Goal: Use online tool/utility

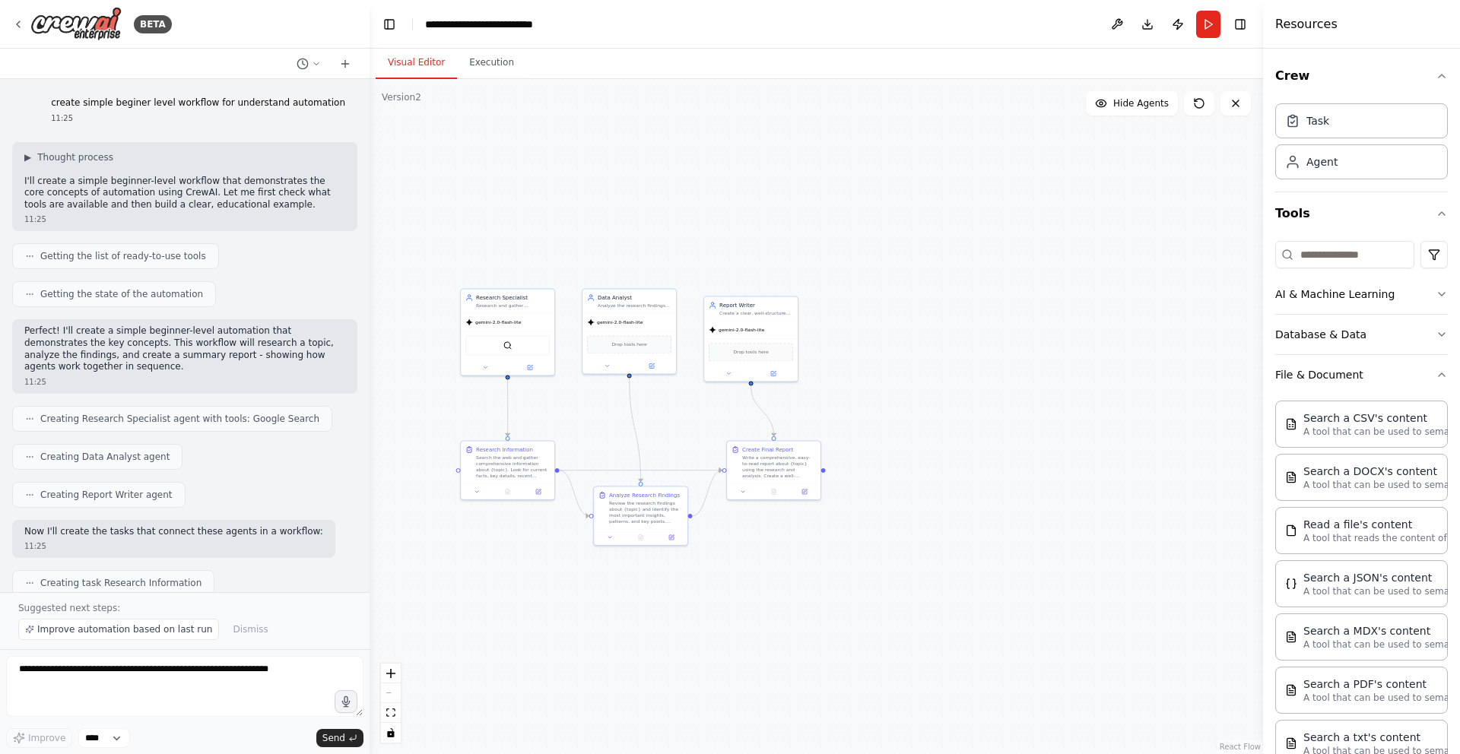
scroll to position [1382, 0]
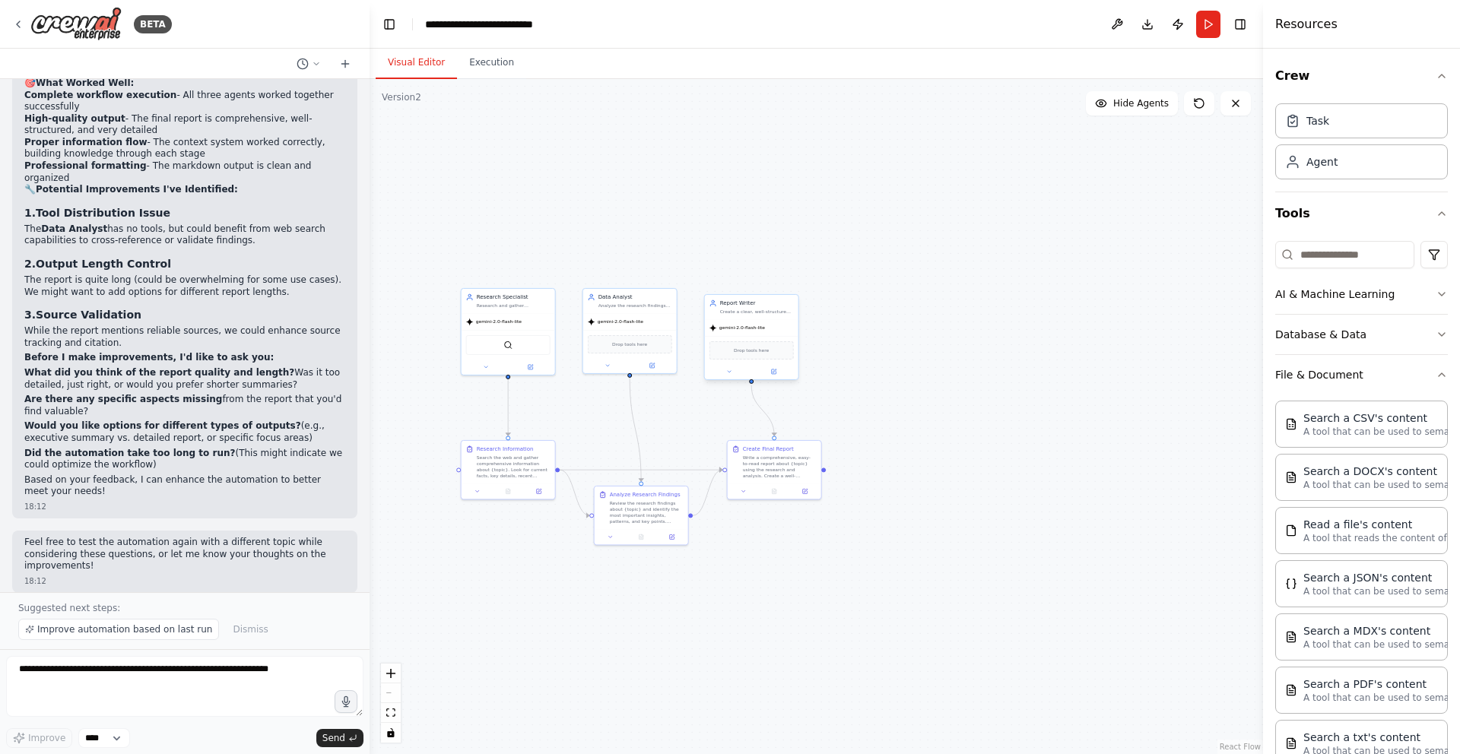
click at [759, 336] on div "Drop tools here" at bounding box center [752, 350] width 94 height 28
click at [1023, 268] on div ".deletable-edge-delete-btn { width: 20px; height: 20px; border: 0px solid #ffff…" at bounding box center [815, 416] width 893 height 675
click at [753, 378] on div at bounding box center [752, 371] width 94 height 15
click at [1159, 286] on div ".deletable-edge-delete-btn { width: 20px; height: 20px; border: 0px solid #ffff…" at bounding box center [815, 416] width 893 height 675
click at [1091, 211] on div ".deletable-edge-delete-btn { width: 20px; height: 20px; border: 0px solid #ffff…" at bounding box center [815, 416] width 893 height 675
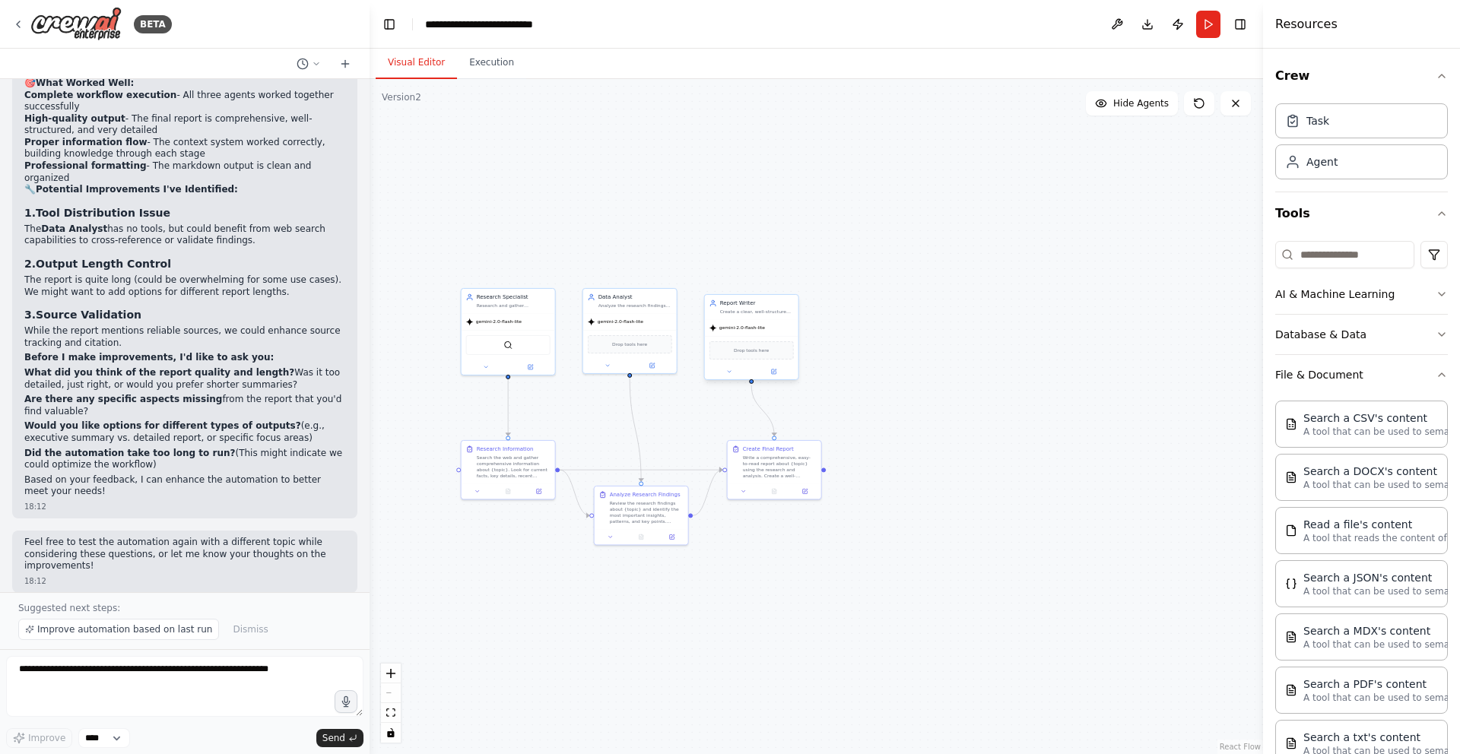
click at [741, 335] on div "gemini-2.0-flash-lite" at bounding box center [752, 327] width 94 height 17
click at [1032, 270] on div ".deletable-edge-delete-btn { width: 20px; height: 20px; border: 0px solid #ffff…" at bounding box center [815, 416] width 893 height 675
drag, startPoint x: 761, startPoint y: 347, endPoint x: 753, endPoint y: 344, distance: 9.2
click at [753, 344] on div "Drop tools here" at bounding box center [744, 350] width 84 height 18
click at [838, 93] on div ".deletable-edge-delete-btn { width: 20px; height: 20px; border: 0px solid #ffff…" at bounding box center [815, 416] width 893 height 675
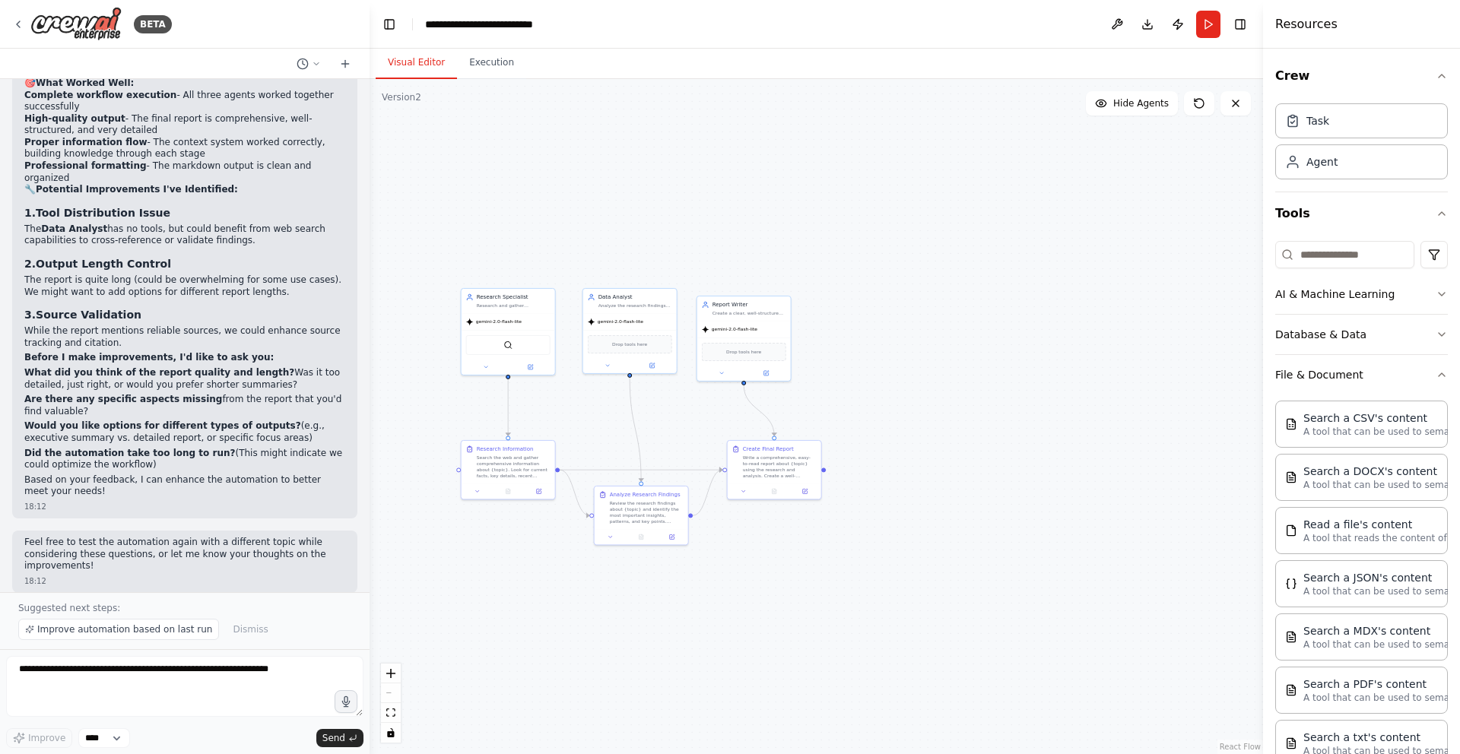
click at [869, 196] on div ".deletable-edge-delete-btn { width: 20px; height: 20px; border: 0px solid #ffff…" at bounding box center [815, 416] width 893 height 675
click at [1115, 238] on div ".deletable-edge-delete-btn { width: 20px; height: 20px; border: 0px solid #ffff…" at bounding box center [815, 416] width 893 height 675
click at [1310, 130] on div "Task" at bounding box center [1361, 120] width 173 height 35
click at [1328, 163] on div "Agent" at bounding box center [1321, 161] width 31 height 15
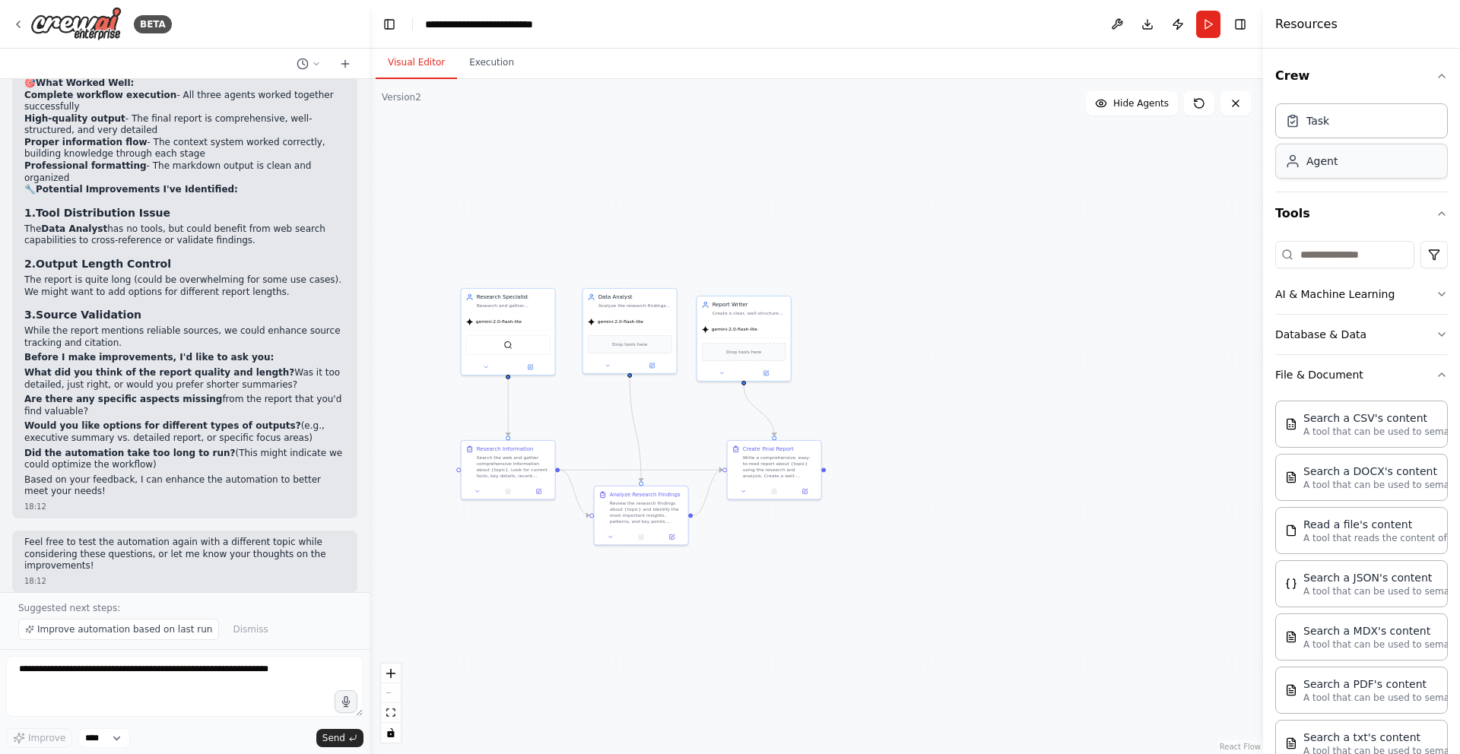
click at [1328, 163] on div "Agent" at bounding box center [1321, 161] width 31 height 15
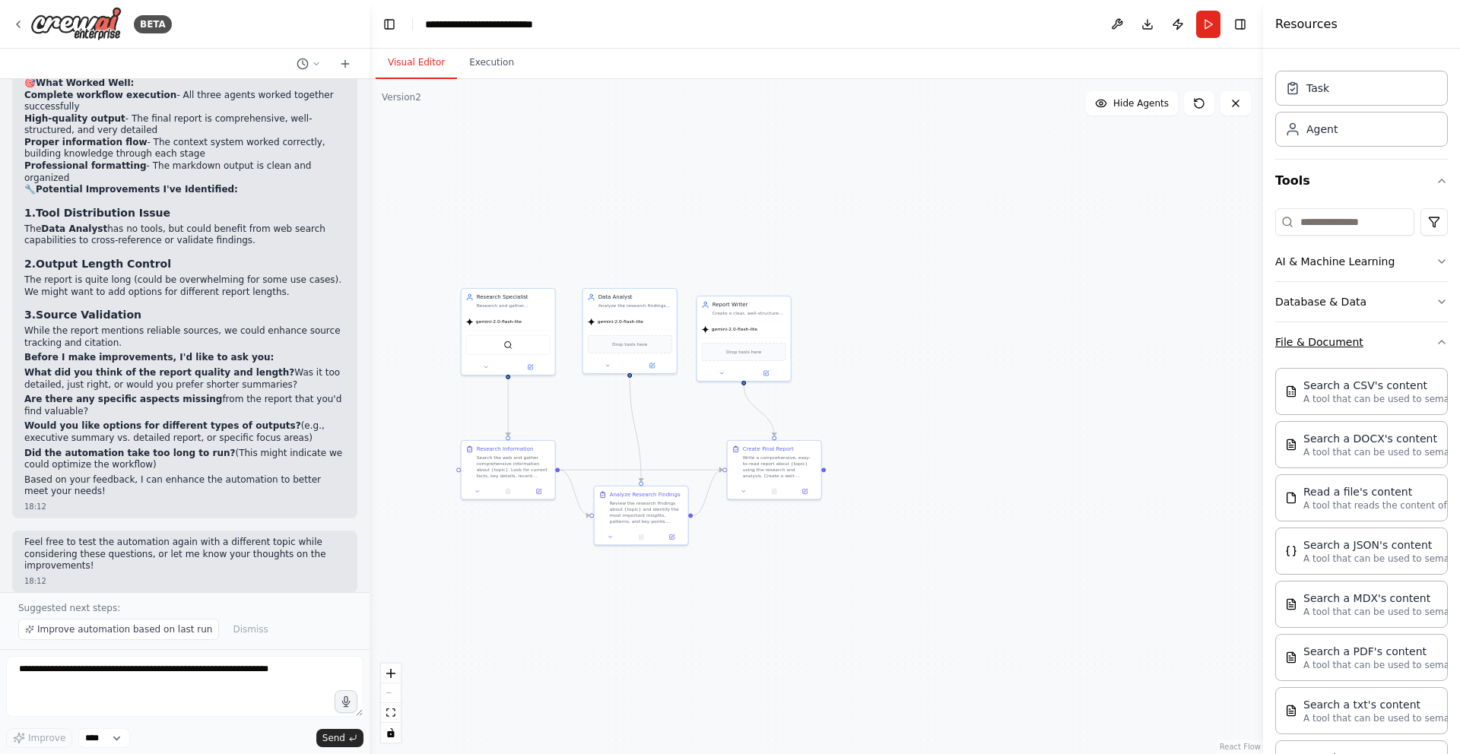
click at [1435, 340] on icon "button" at bounding box center [1441, 342] width 12 height 12
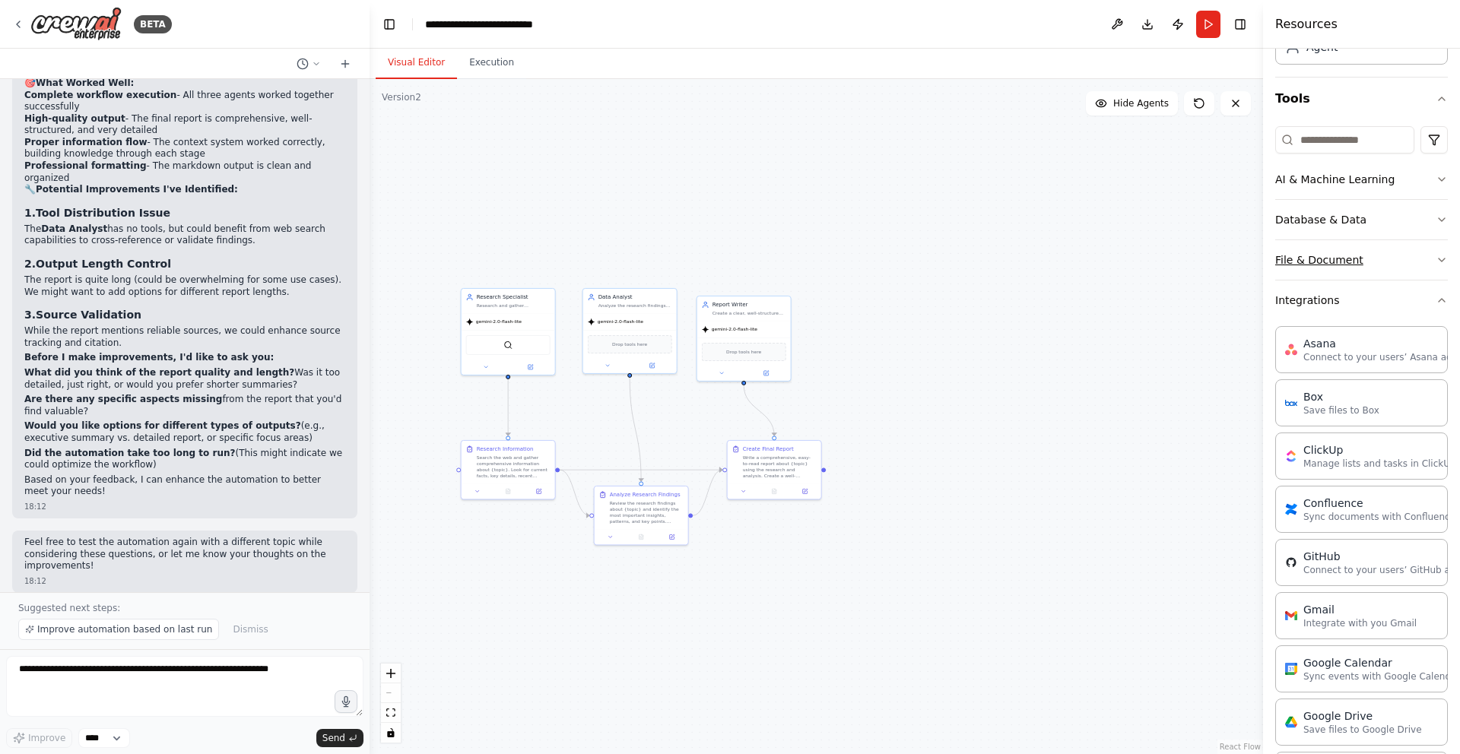
scroll to position [155, 0]
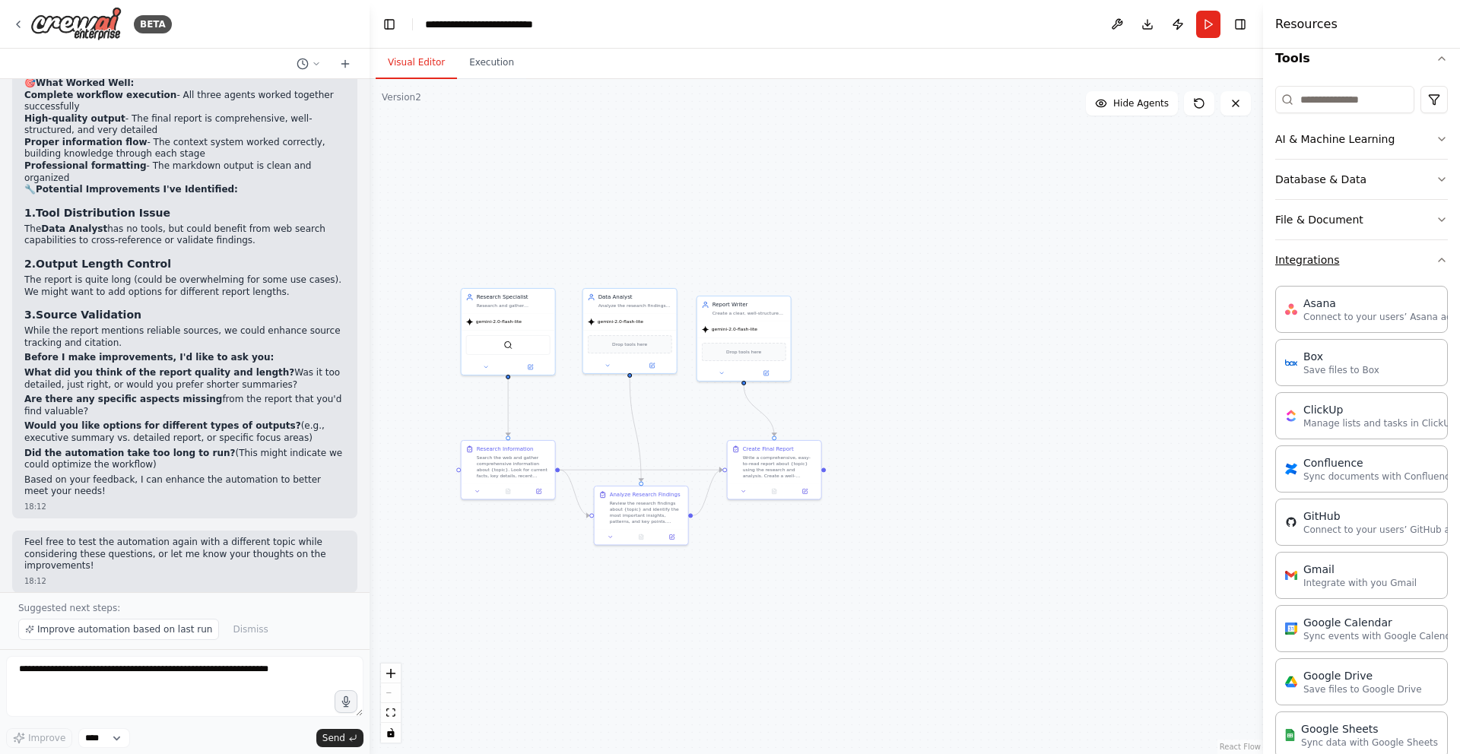
click at [1435, 255] on icon "button" at bounding box center [1441, 260] width 12 height 12
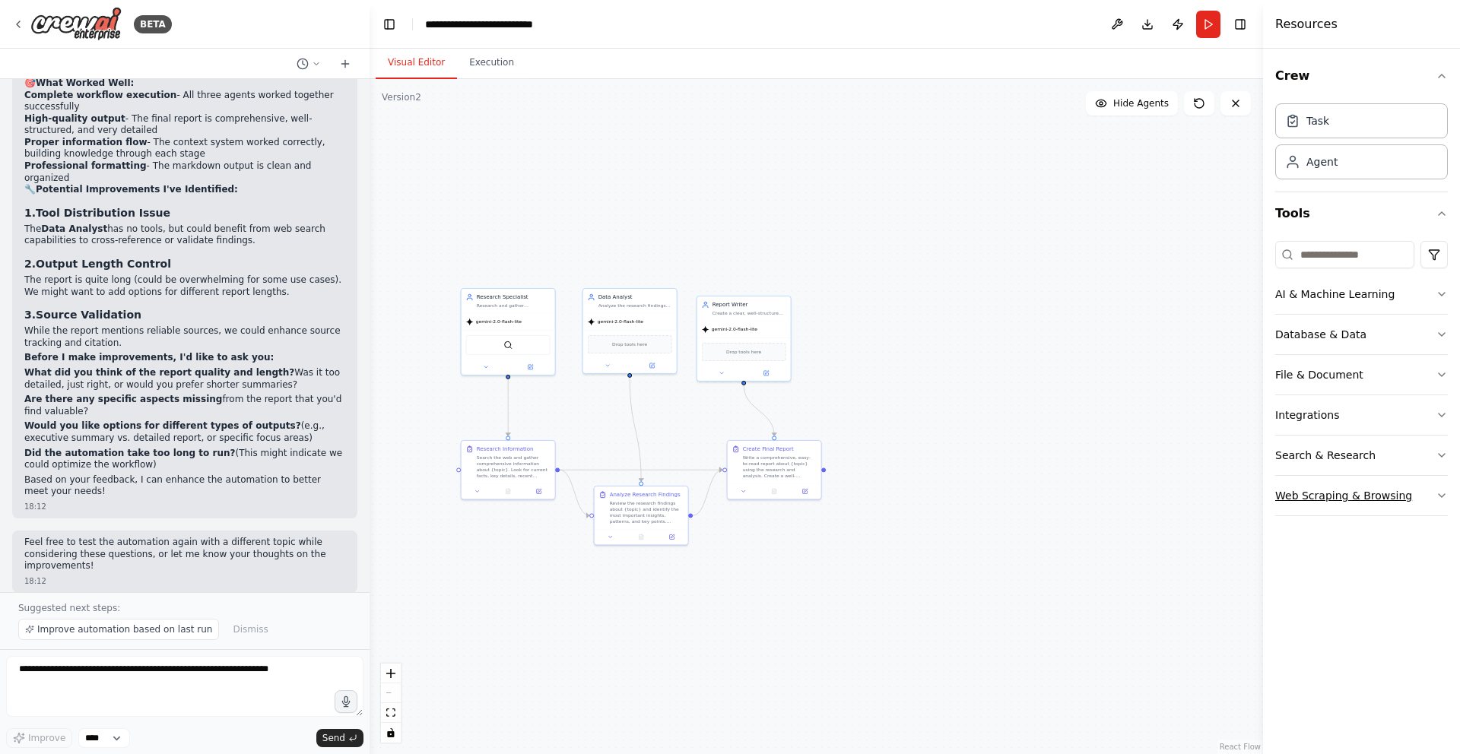
click at [1337, 498] on button "Web Scraping & Browsing" at bounding box center [1361, 496] width 173 height 40
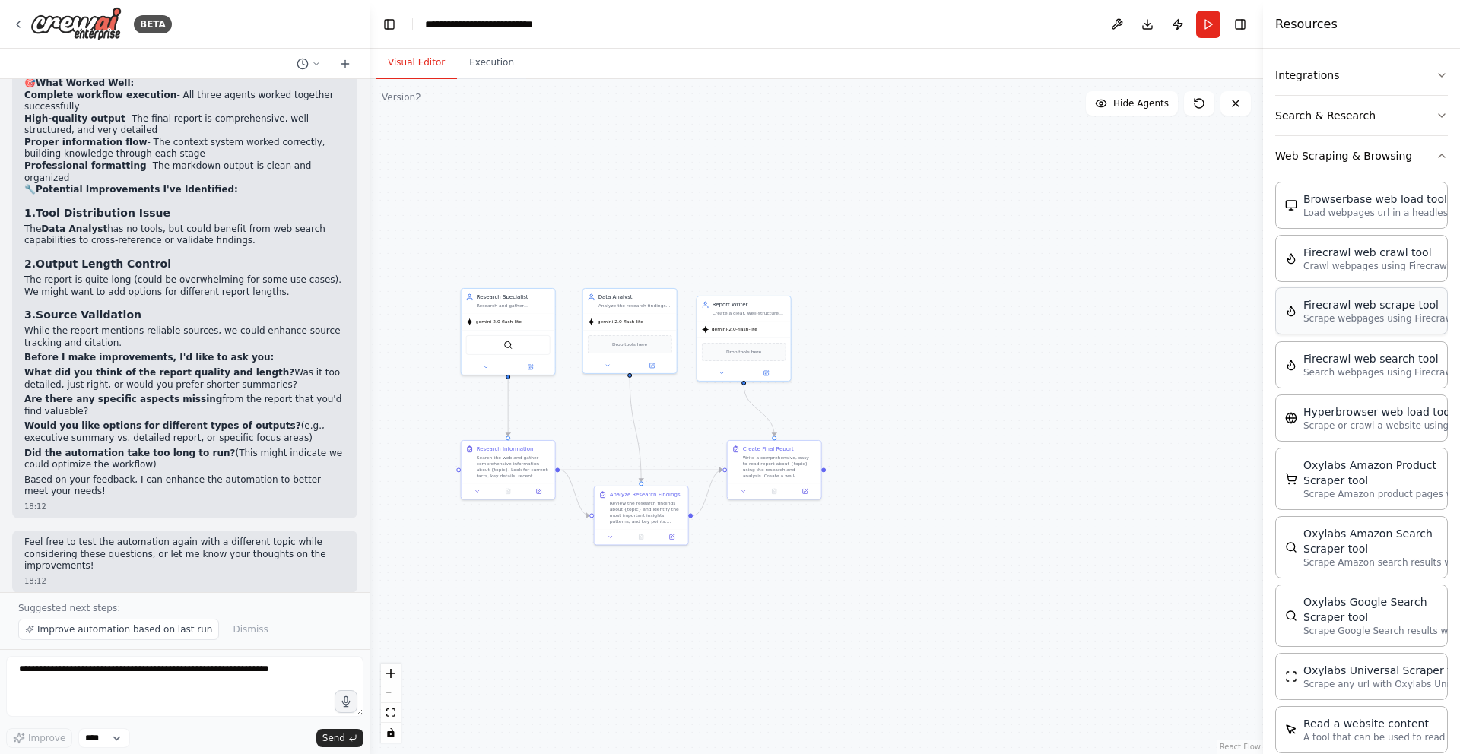
scroll to position [367, 0]
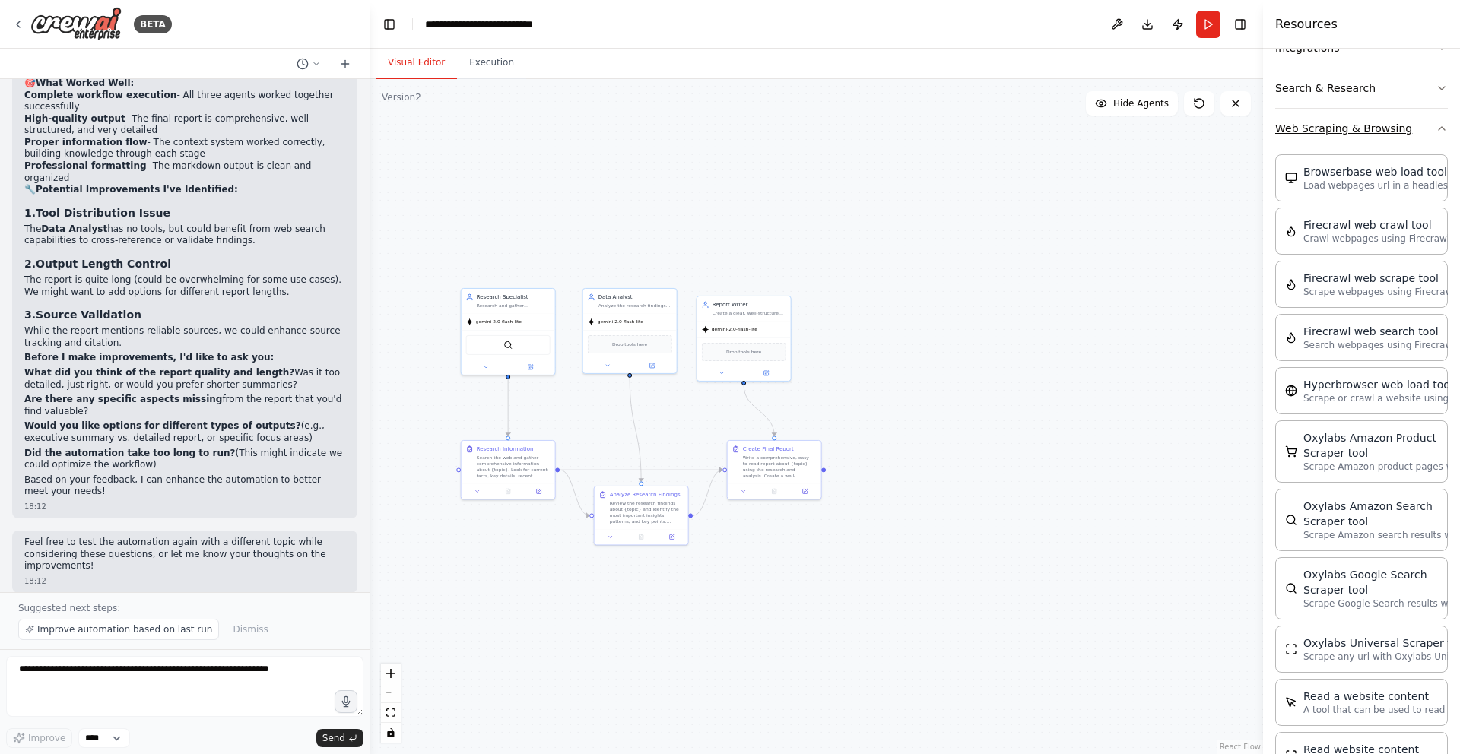
click at [1435, 128] on icon "button" at bounding box center [1441, 128] width 12 height 12
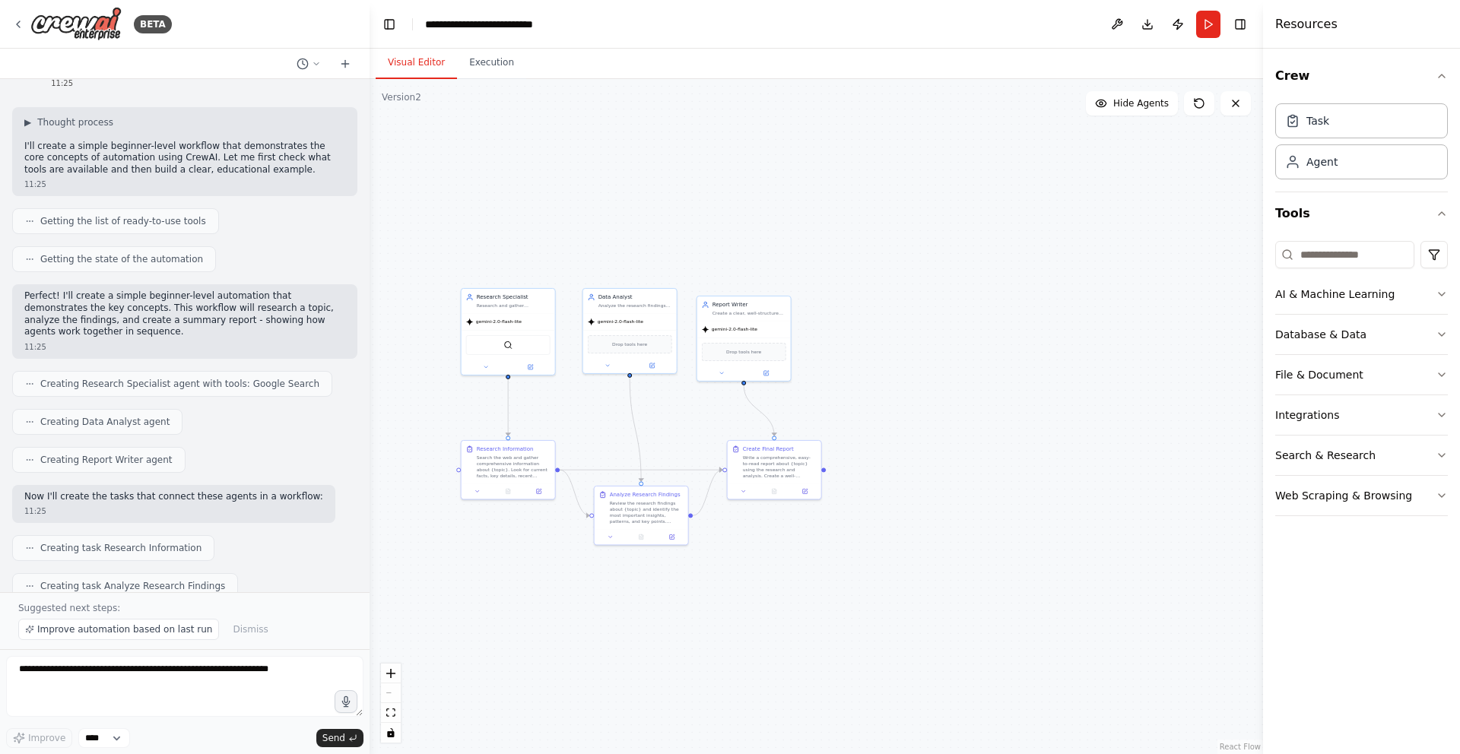
scroll to position [0, 0]
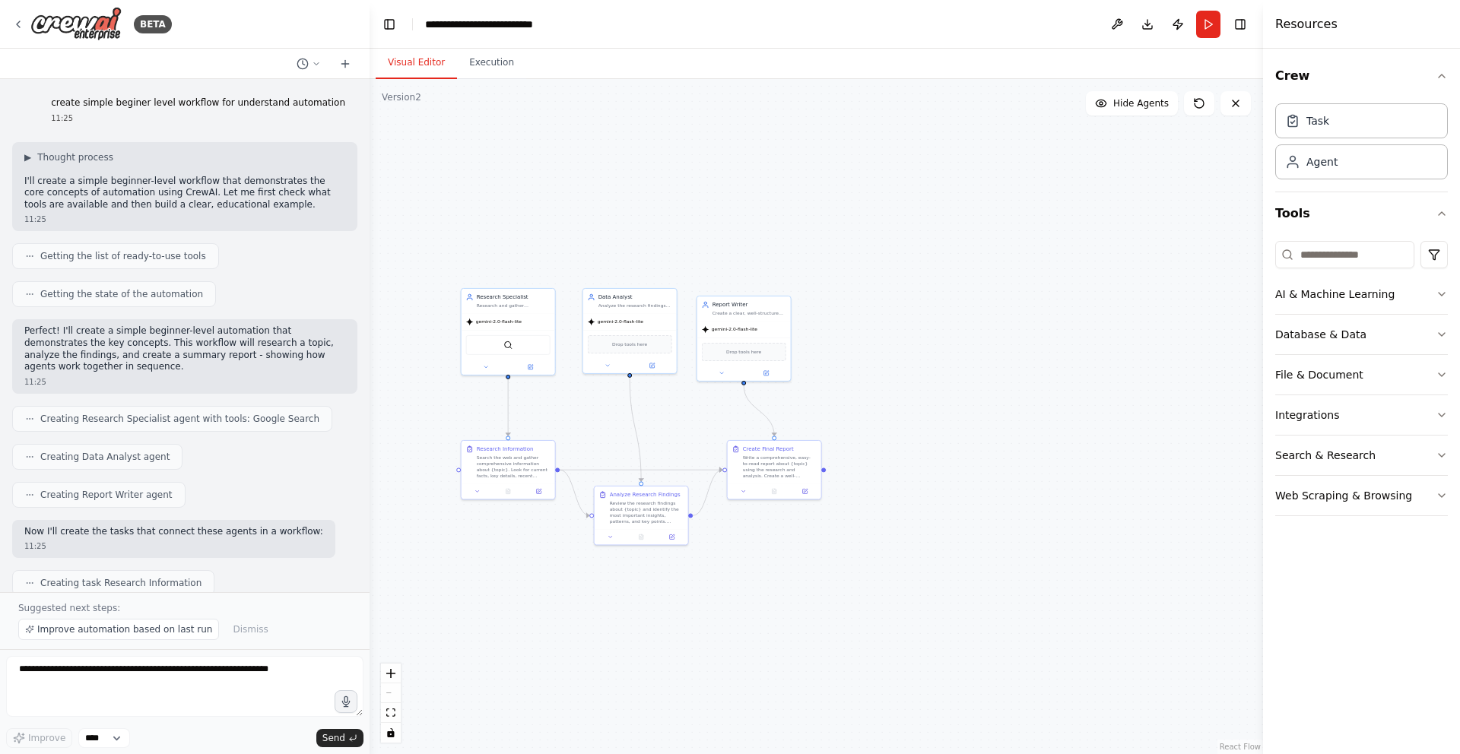
click at [1107, 262] on div ".deletable-edge-delete-btn { width: 20px; height: 20px; border: 0px solid #ffff…" at bounding box center [815, 416] width 893 height 675
click at [1137, 227] on div ".deletable-edge-delete-btn { width: 20px; height: 20px; border: 0px solid #ffff…" at bounding box center [815, 416] width 893 height 675
click at [1248, 23] on button "Toggle Right Sidebar" at bounding box center [1239, 24] width 21 height 21
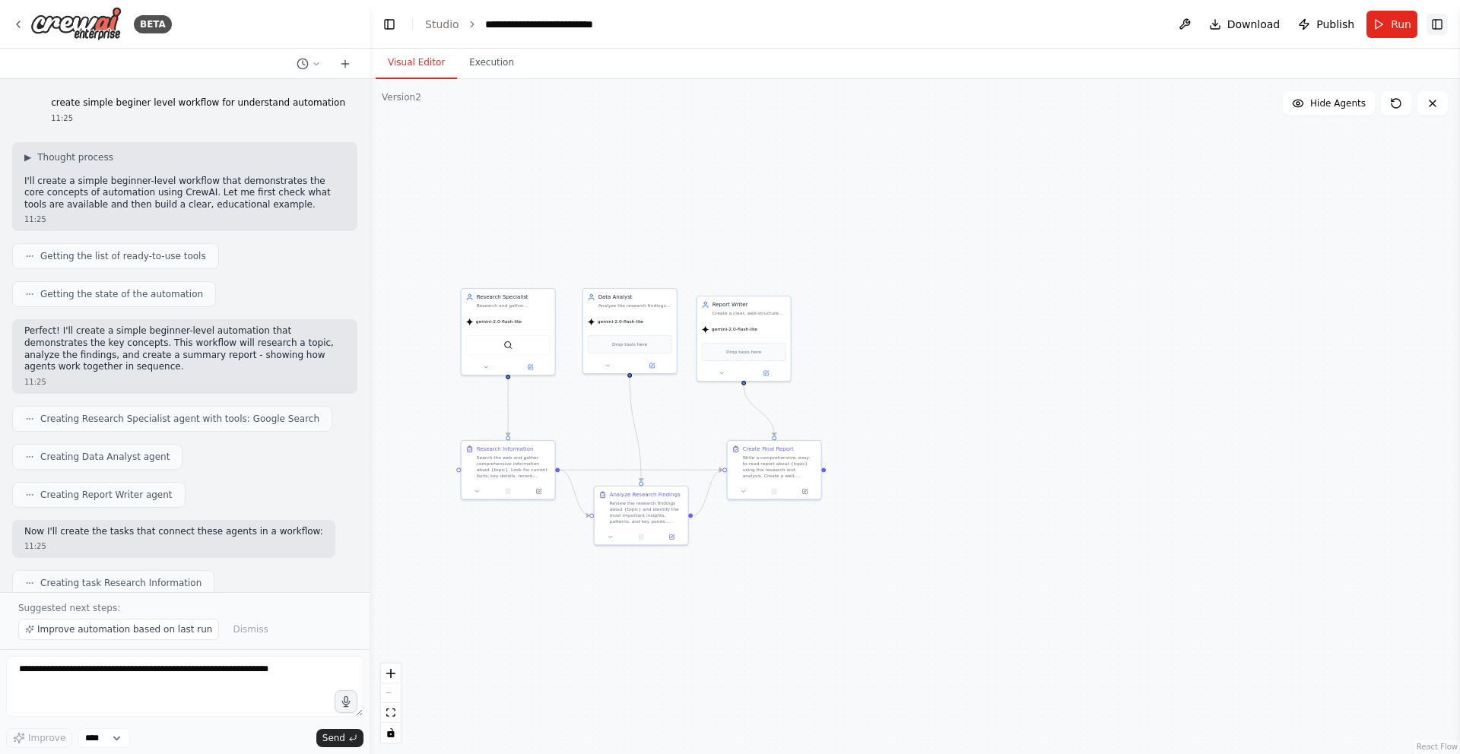
click at [1444, 27] on button "Toggle Right Sidebar" at bounding box center [1436, 24] width 21 height 21
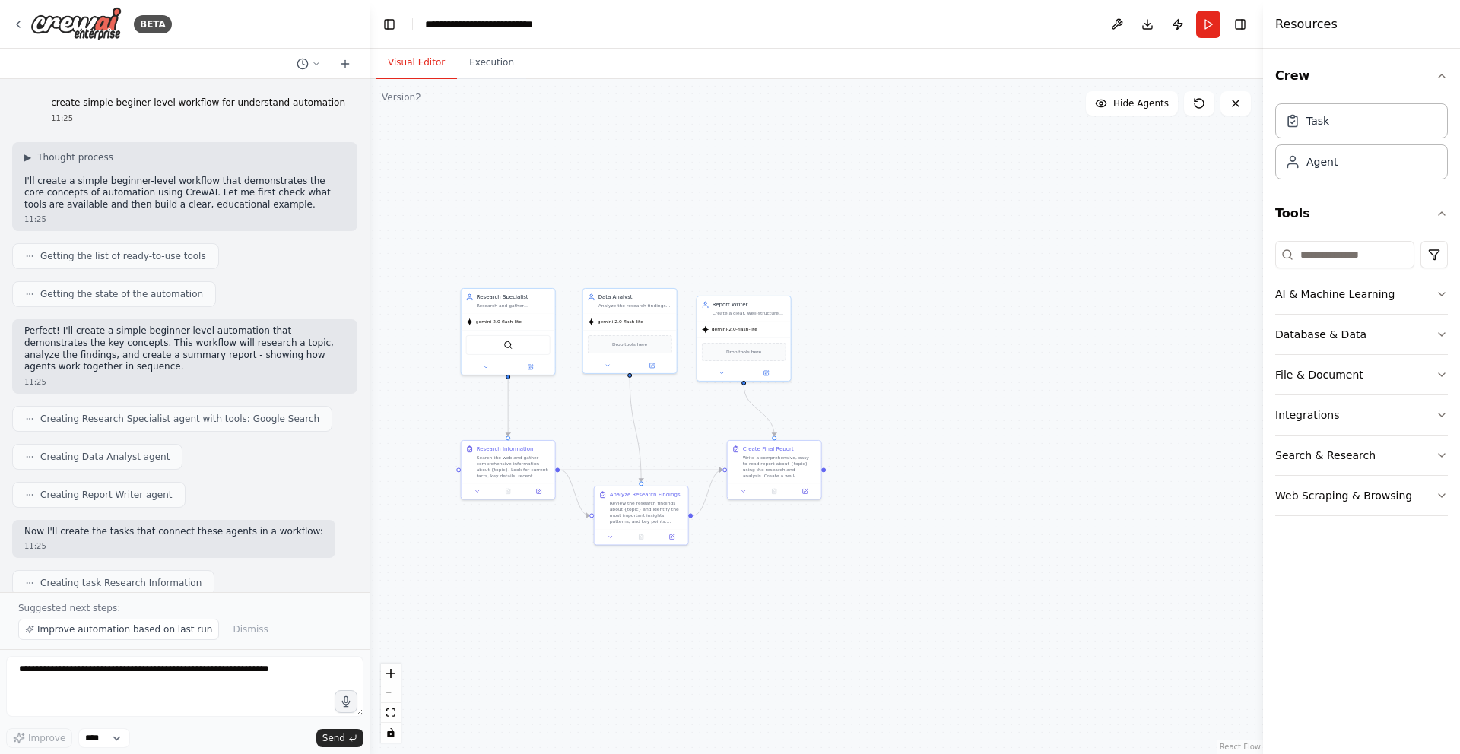
click at [633, 152] on div ".deletable-edge-delete-btn { width: 20px; height: 20px; border: 0px solid #ffff…" at bounding box center [815, 416] width 893 height 675
click at [591, 29] on icon "breadcrumb" at bounding box center [592, 24] width 12 height 12
click at [1083, 198] on div ".deletable-edge-delete-btn { width: 20px; height: 20px; border: 0px solid #ffff…" at bounding box center [815, 416] width 893 height 675
click at [880, 191] on div ".deletable-edge-delete-btn { width: 20px; height: 20px; border: 0px solid #ffff…" at bounding box center [815, 416] width 893 height 675
click at [718, 309] on div "Create a clear, well-structured final report about {topic} based on research an…" at bounding box center [749, 312] width 74 height 6
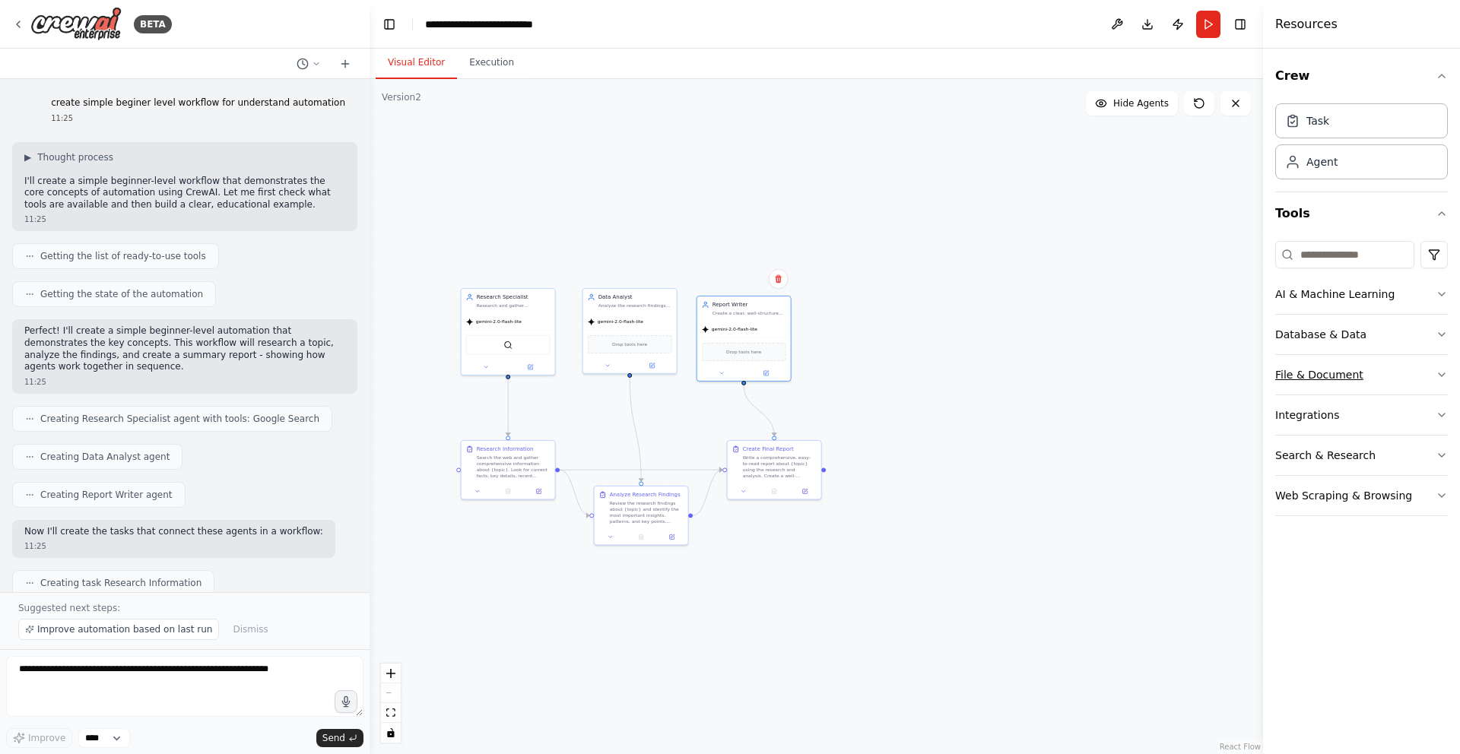
click at [1314, 373] on button "File & Document" at bounding box center [1361, 375] width 173 height 40
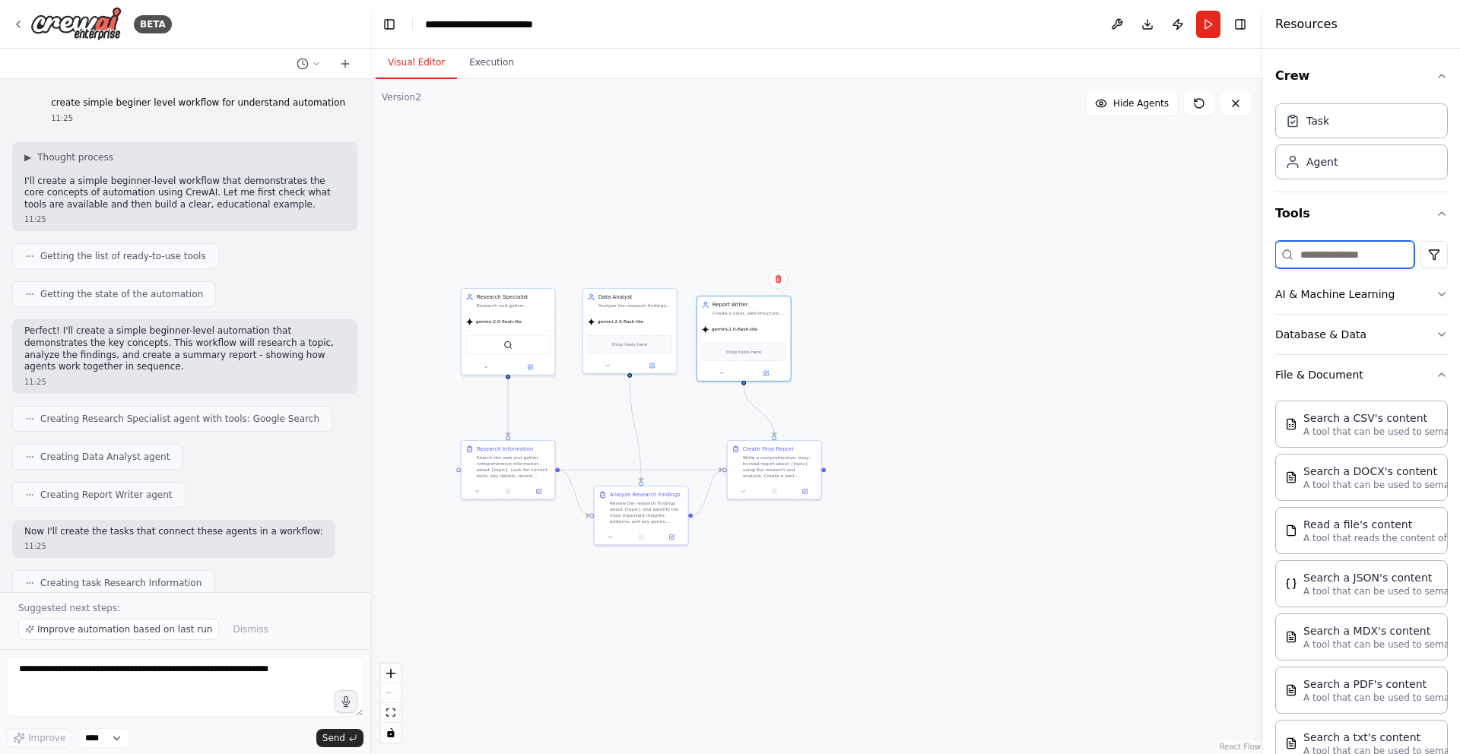
click at [1333, 245] on input at bounding box center [1344, 254] width 139 height 27
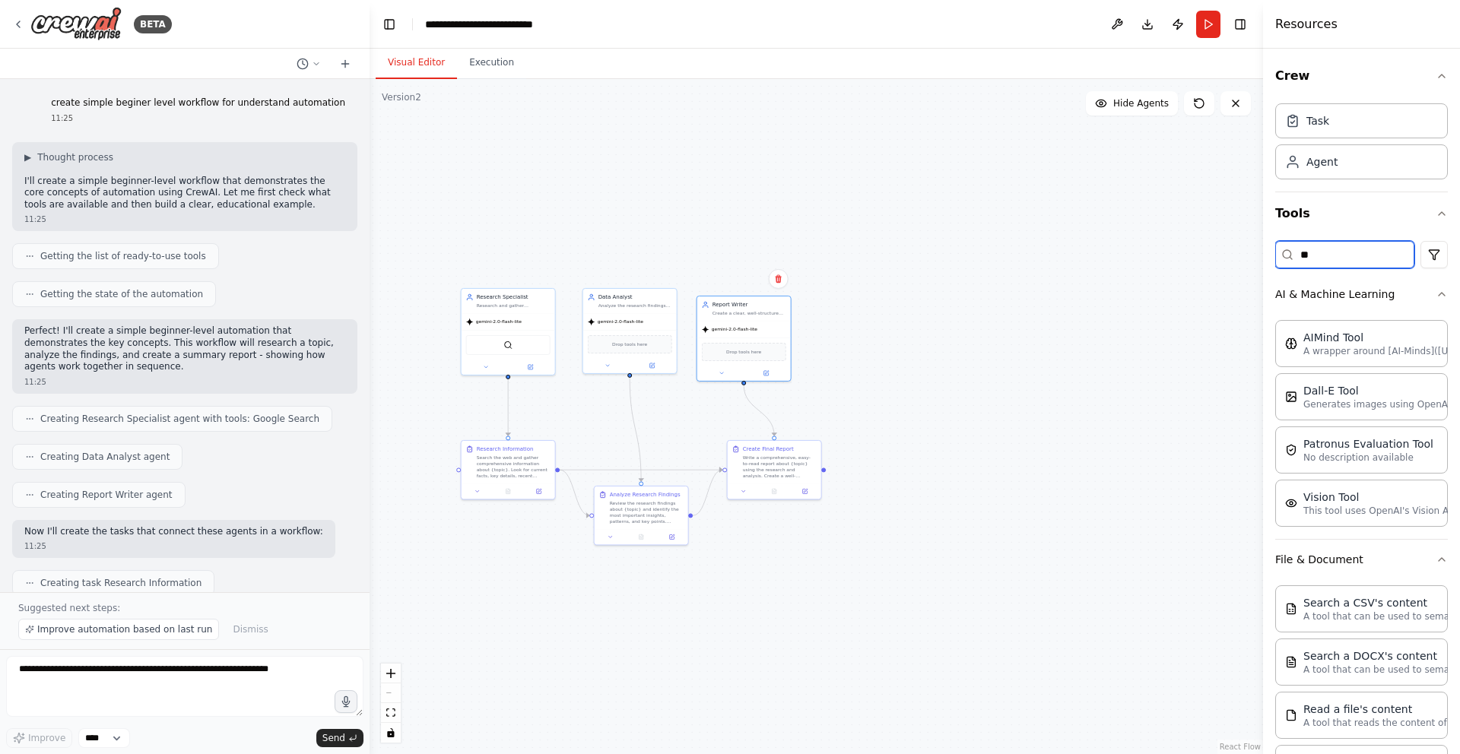
type input "*"
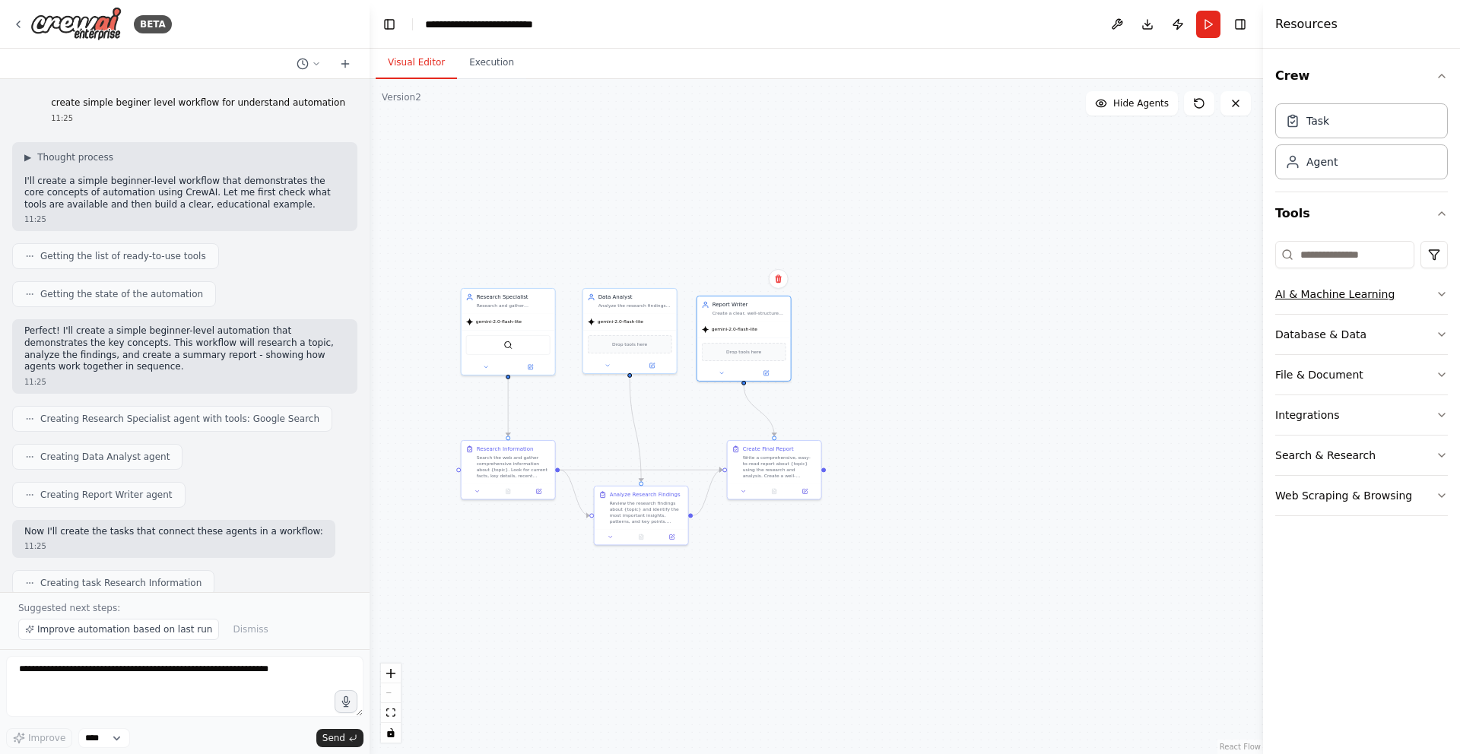
click at [1414, 290] on button "AI & Machine Learning" at bounding box center [1361, 294] width 173 height 40
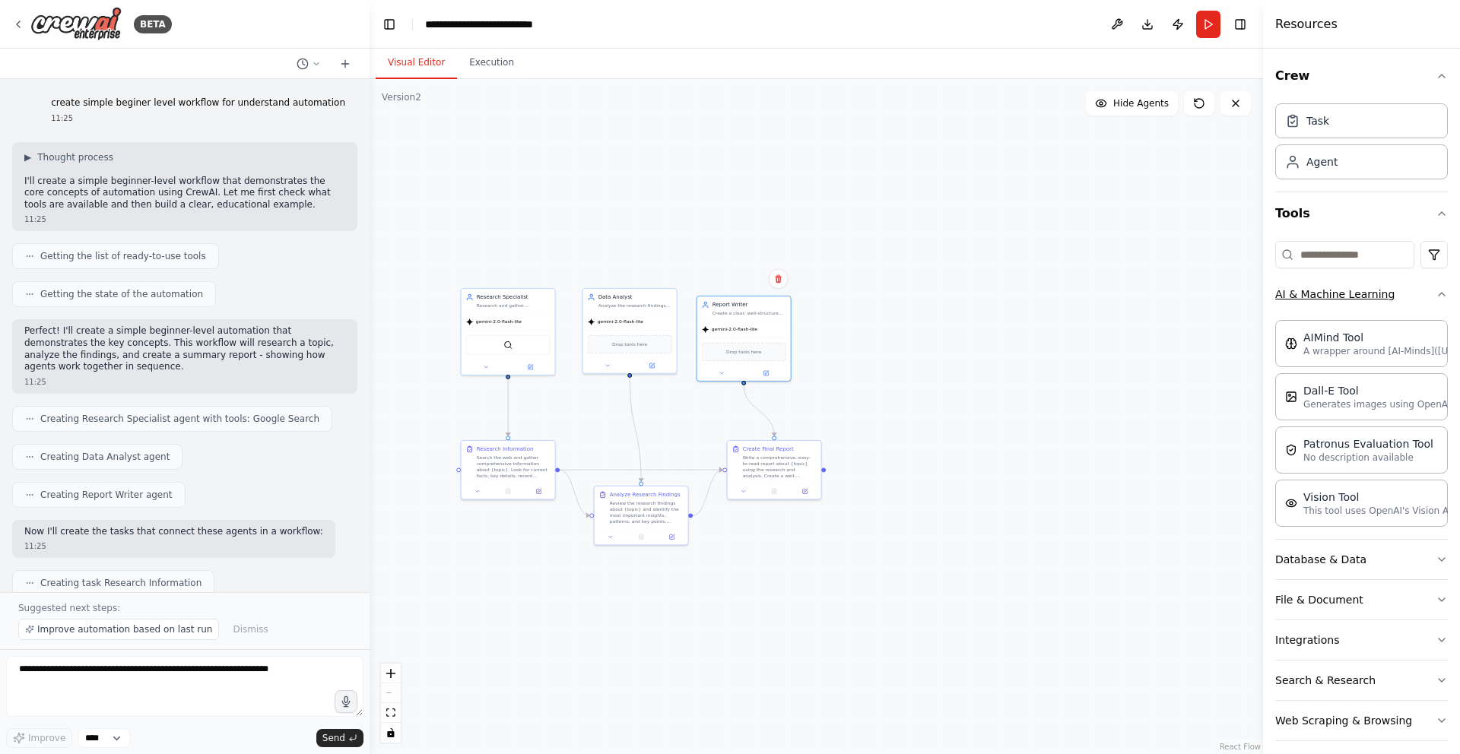
click at [1435, 296] on icon "button" at bounding box center [1441, 294] width 12 height 12
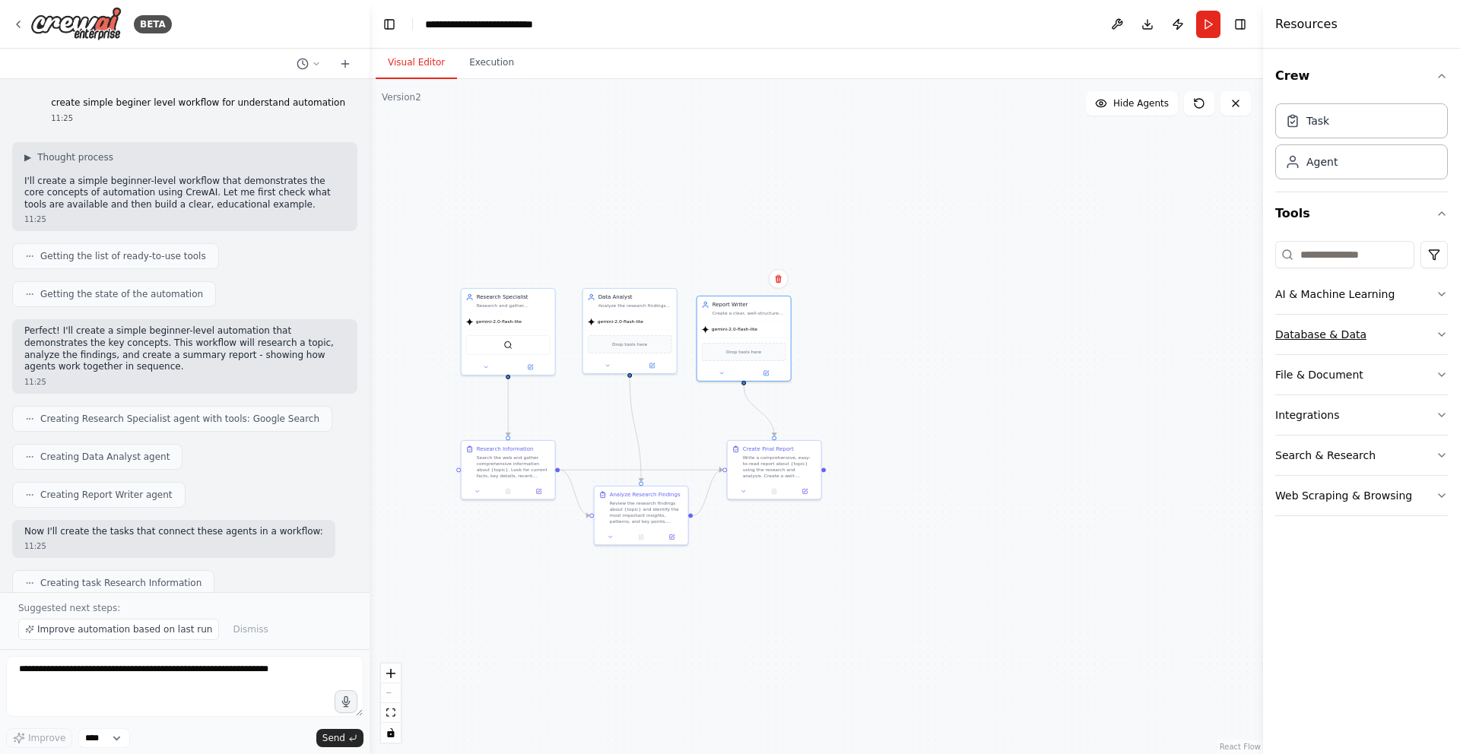
click at [1408, 336] on button "Database & Data" at bounding box center [1361, 335] width 173 height 40
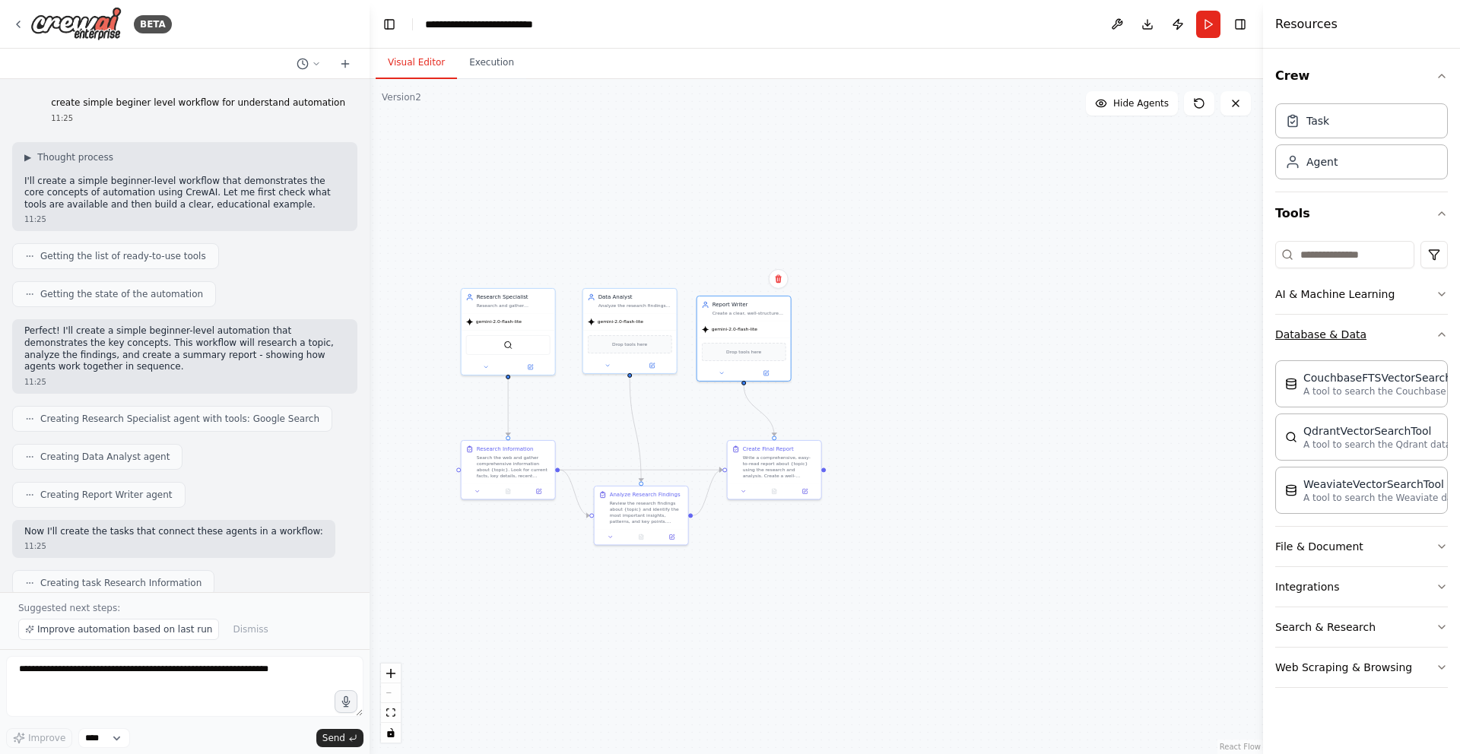
click at [1408, 336] on button "Database & Data" at bounding box center [1361, 335] width 173 height 40
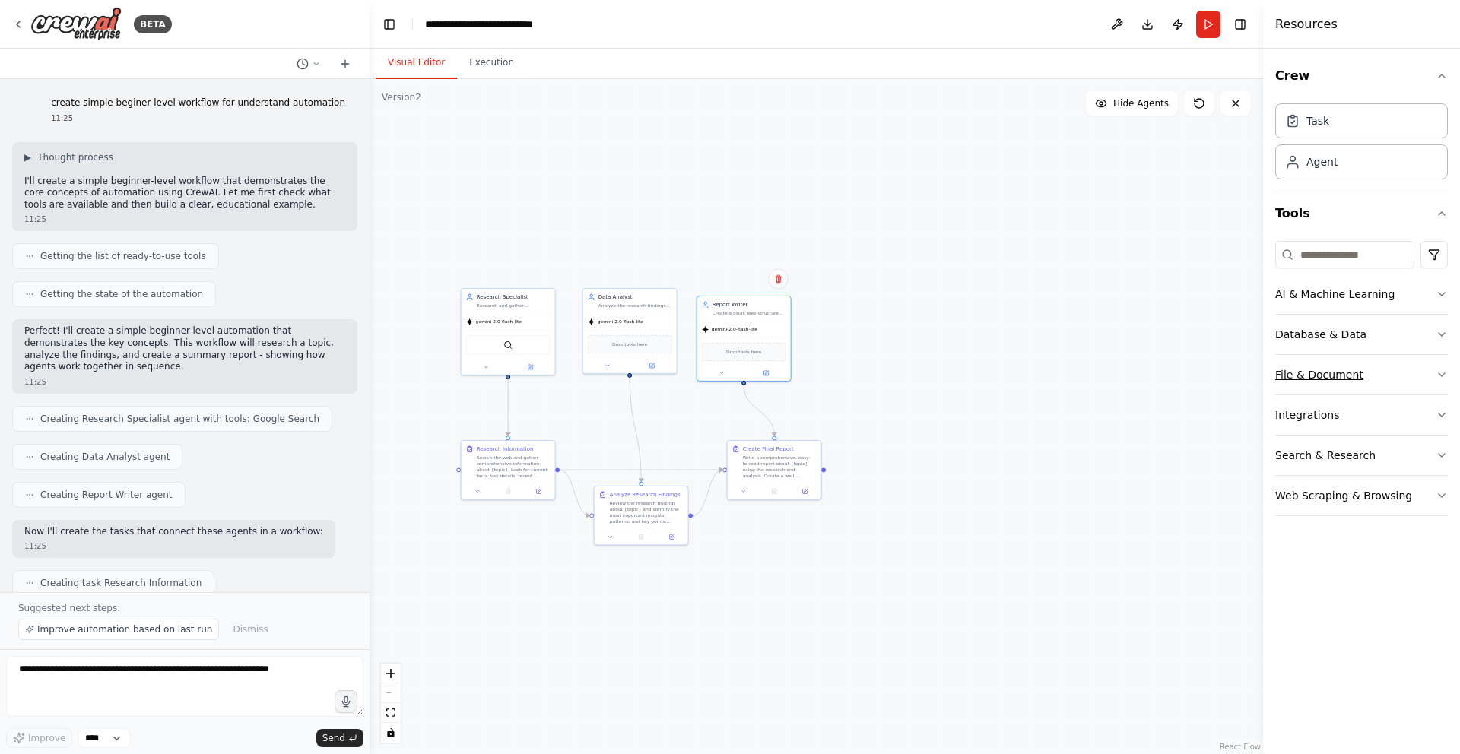
click at [1418, 374] on button "File & Document" at bounding box center [1361, 375] width 173 height 40
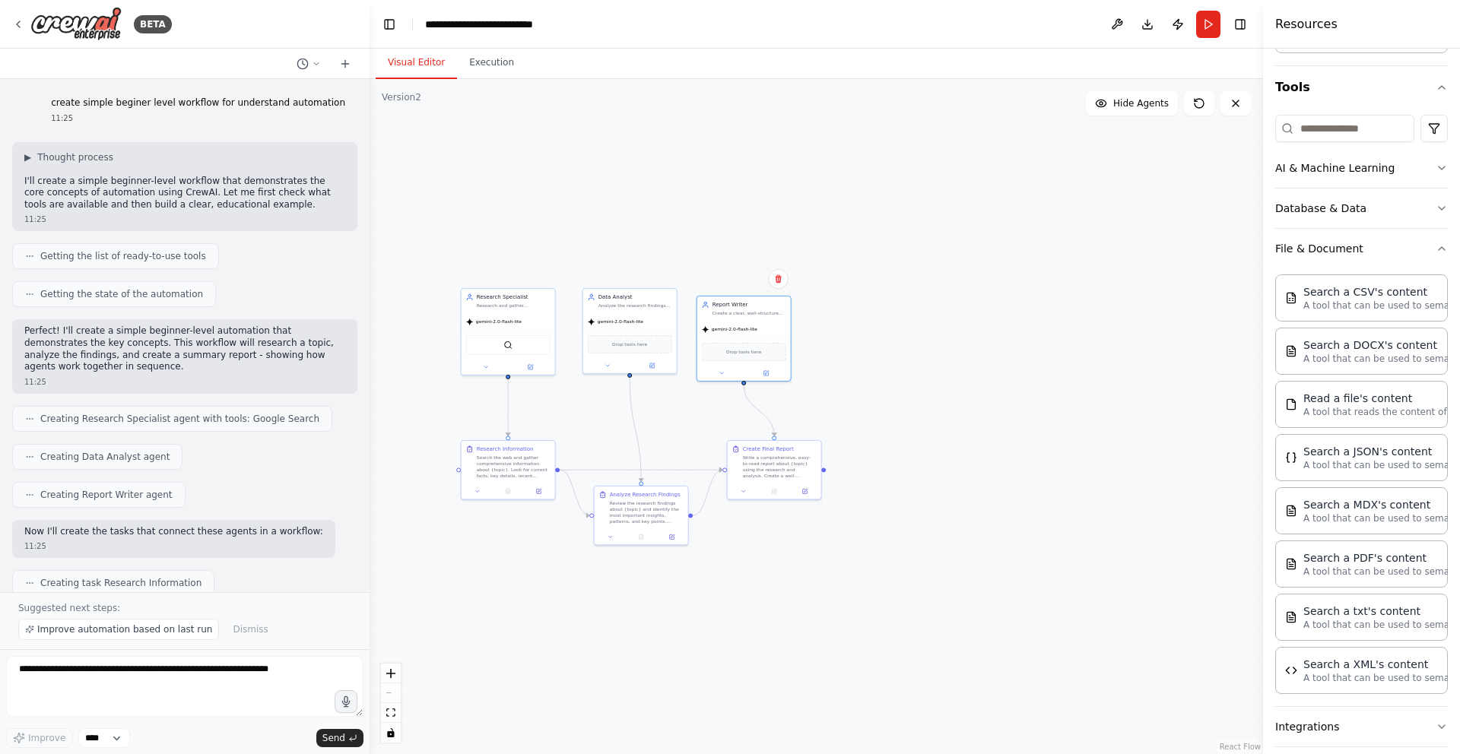
scroll to position [154, 0]
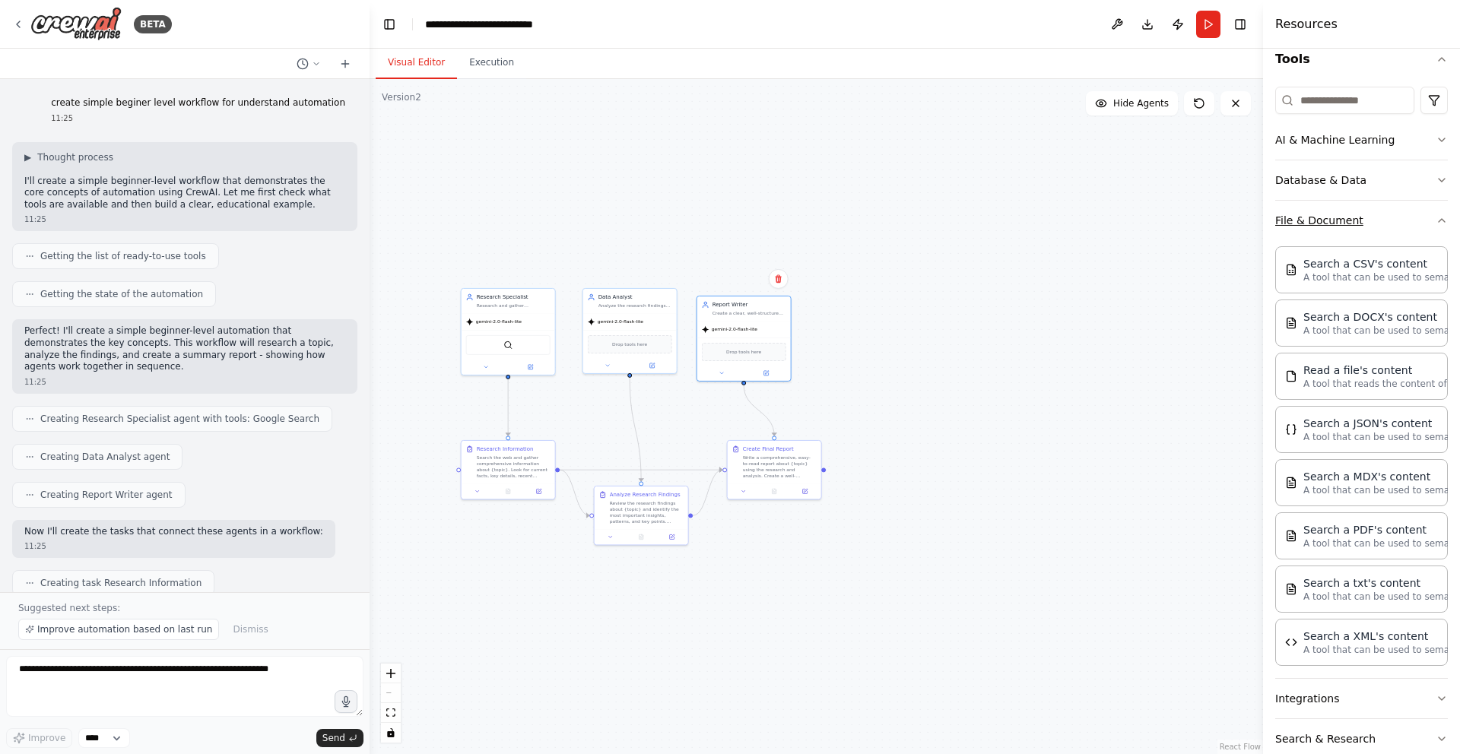
click at [1397, 217] on button "File & Document" at bounding box center [1361, 221] width 173 height 40
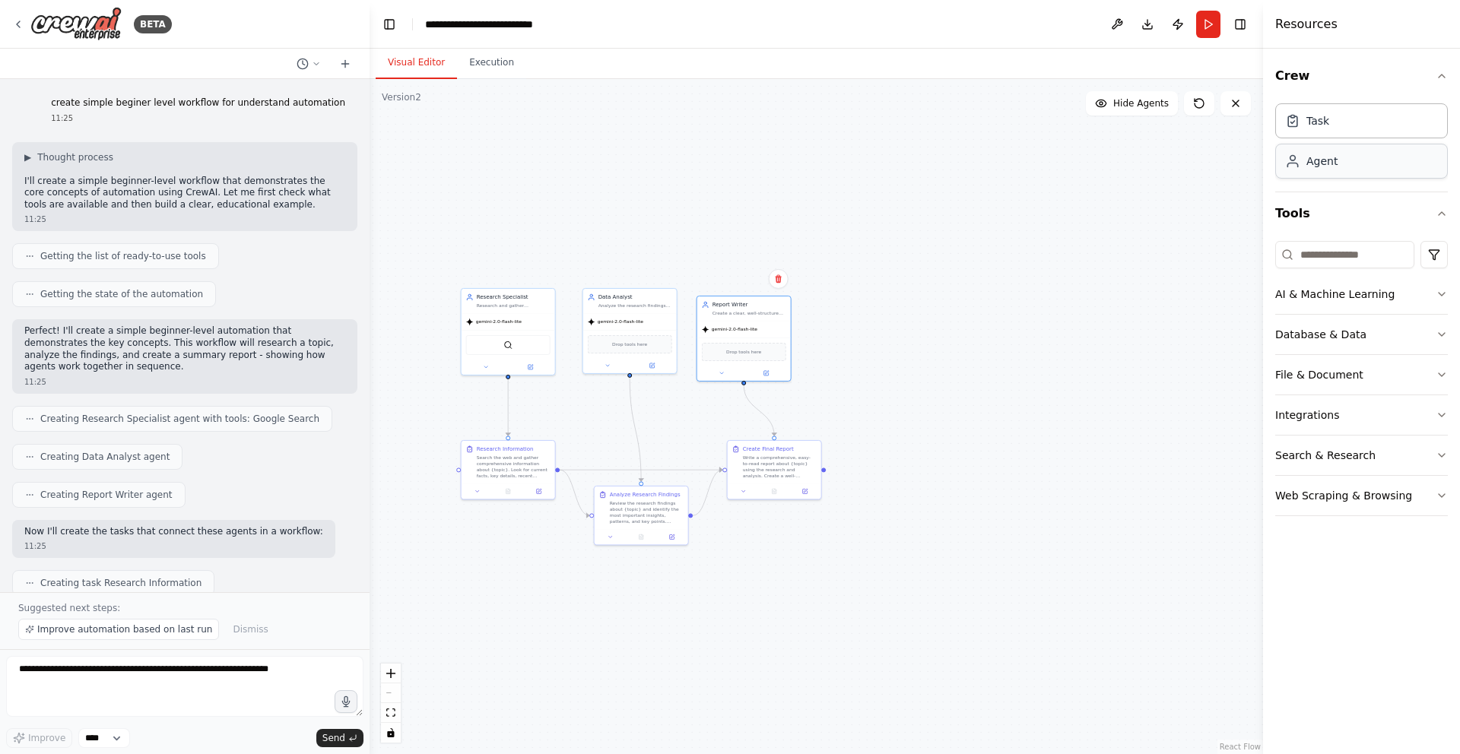
click at [1325, 170] on div "Agent" at bounding box center [1361, 161] width 173 height 35
drag, startPoint x: 978, startPoint y: 382, endPoint x: 866, endPoint y: 322, distance: 126.5
click at [866, 322] on div "gpt-4o-mini" at bounding box center [873, 327] width 94 height 17
click at [814, 161] on div ".deletable-edge-delete-btn { width: 20px; height: 20px; border: 0px solid #ffff…" at bounding box center [815, 416] width 893 height 675
click at [869, 128] on div ".deletable-edge-delete-btn { width: 20px; height: 20px; border: 0px solid #ffff…" at bounding box center [815, 416] width 893 height 675
